Goal: Task Accomplishment & Management: Use online tool/utility

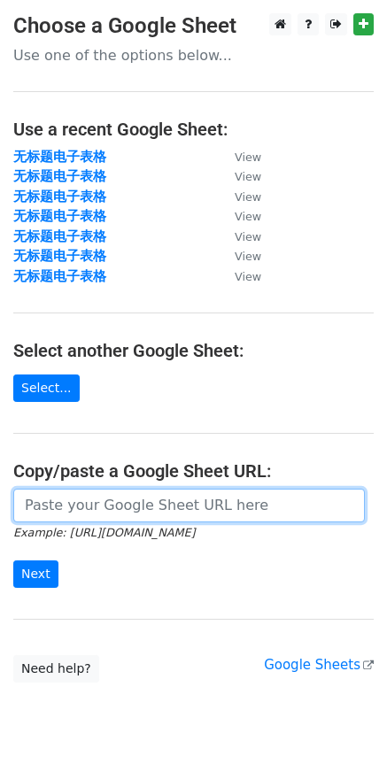
click at [88, 500] on input "url" at bounding box center [188, 506] width 351 height 34
paste input "[URL][DOMAIN_NAME]"
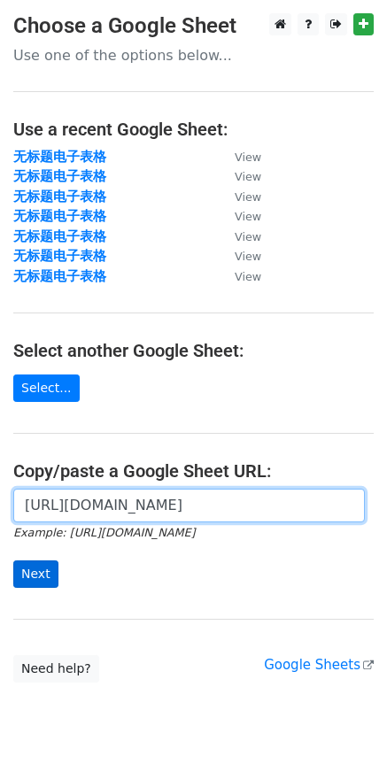
scroll to position [0, 454]
type input "[URL][DOMAIN_NAME]"
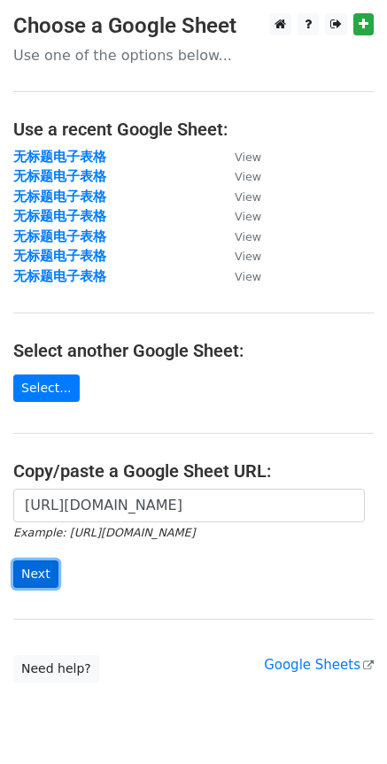
click at [45, 572] on input "Next" at bounding box center [35, 573] width 45 height 27
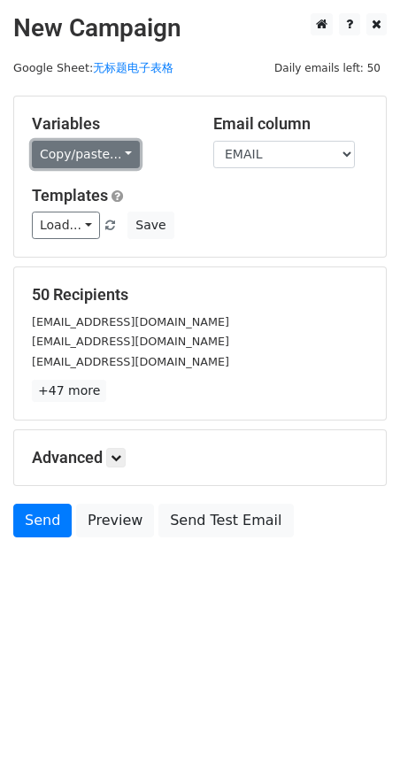
click at [96, 156] on link "Copy/paste..." at bounding box center [86, 154] width 108 height 27
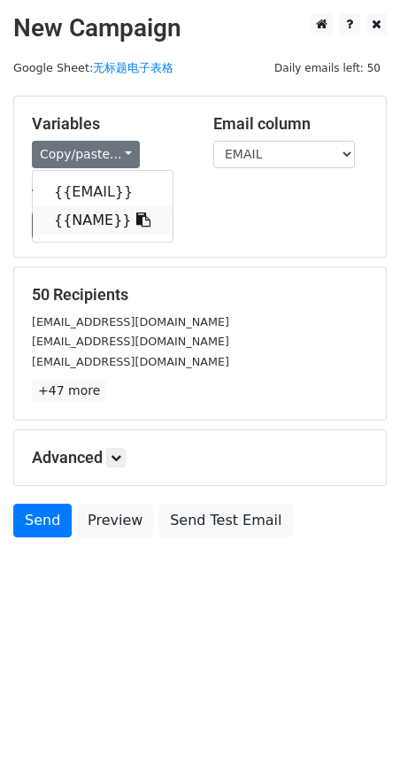
click at [75, 221] on link "{{NAME}}" at bounding box center [103, 220] width 140 height 28
